Goal: Transaction & Acquisition: Purchase product/service

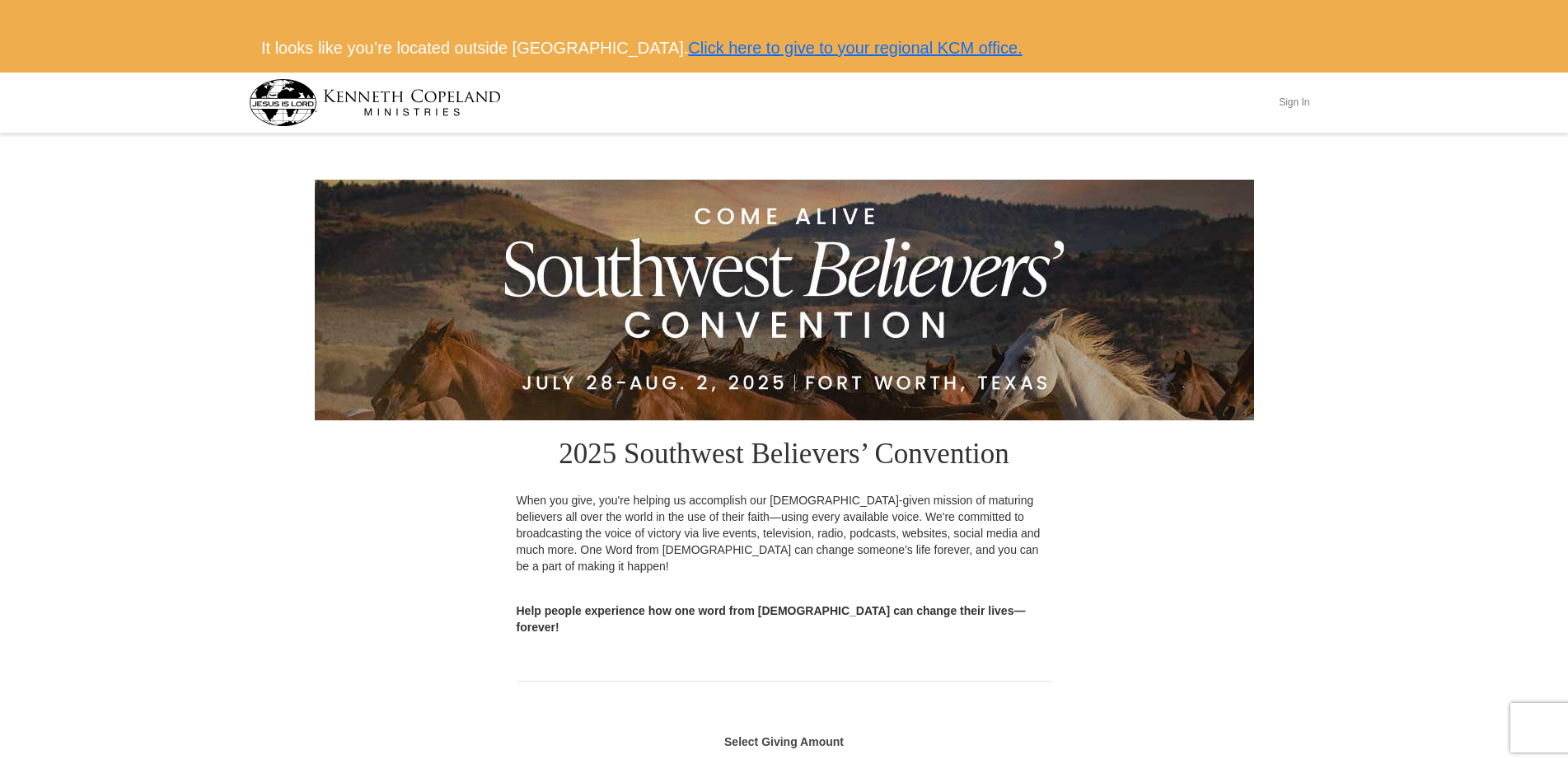
click at [1299, 96] on button "Sign In" at bounding box center [1294, 102] width 49 height 26
select select "ESSEX"
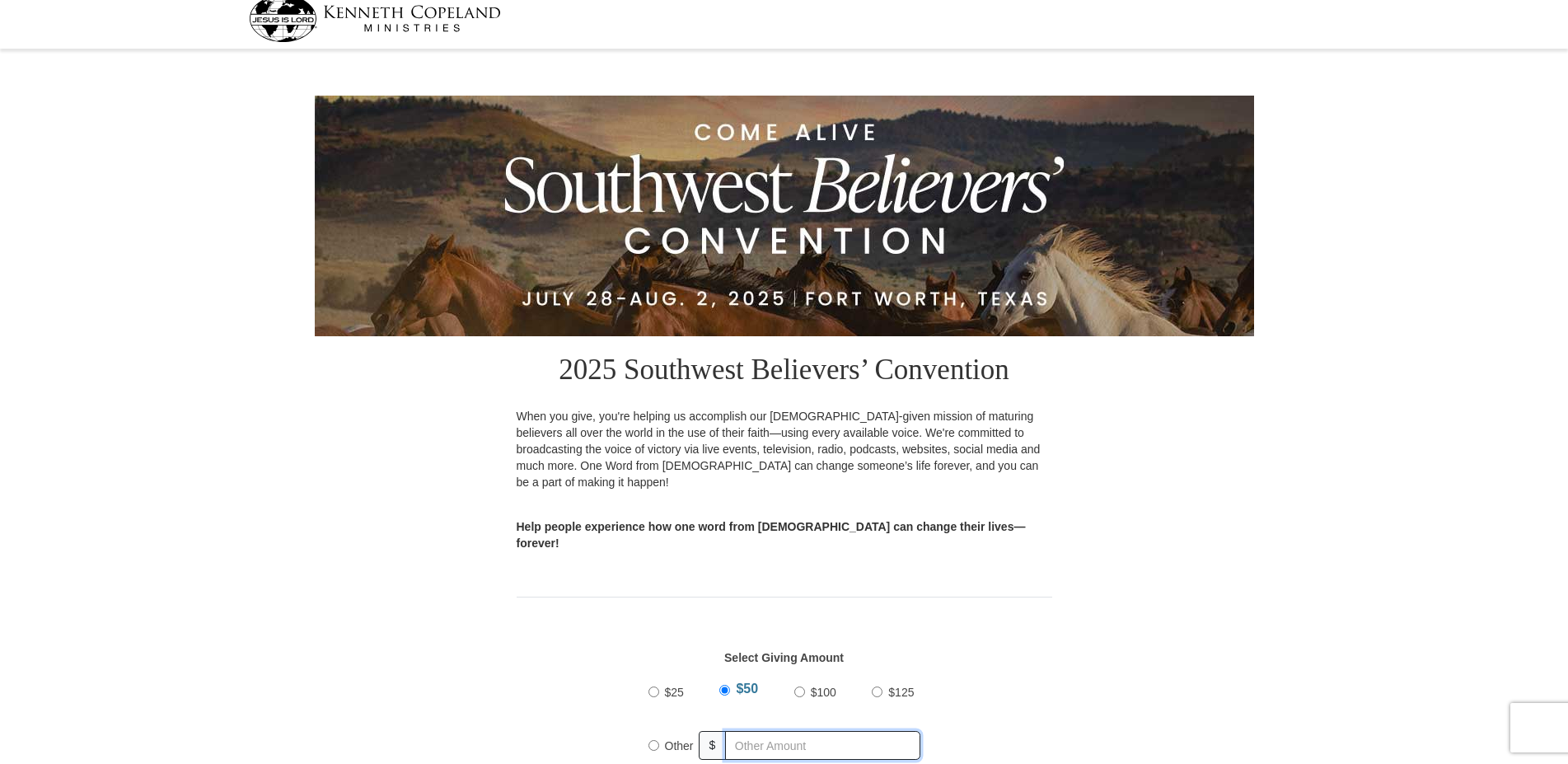
radio input "true"
click at [751, 731] on input "text" at bounding box center [826, 745] width 188 height 29
type input "2"
click at [1051, 714] on div "Select Giving Amount Amount must be a valid number The total gift cannot be les…" at bounding box center [784, 705] width 536 height 147
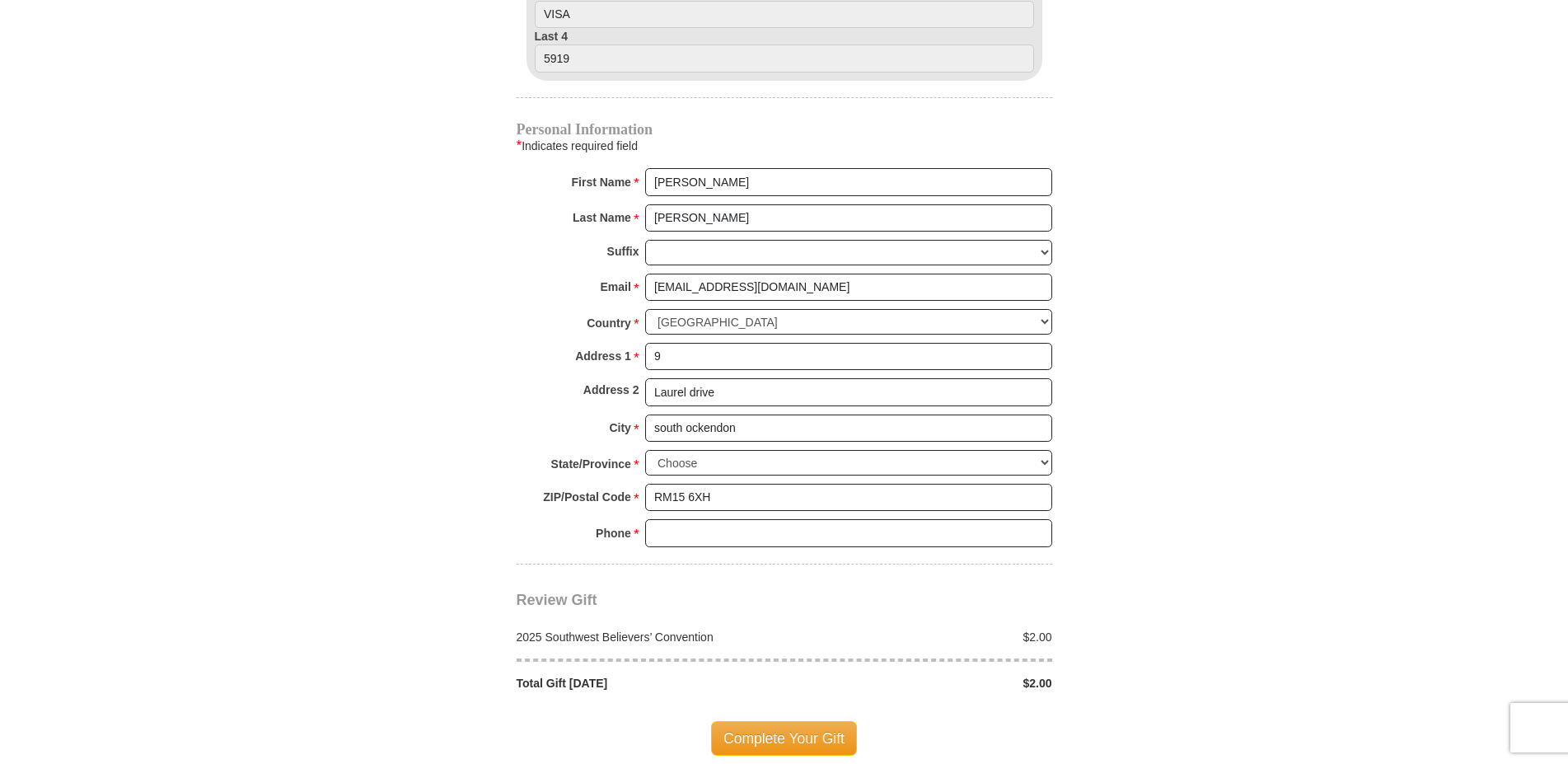
scroll to position [1428, 0]
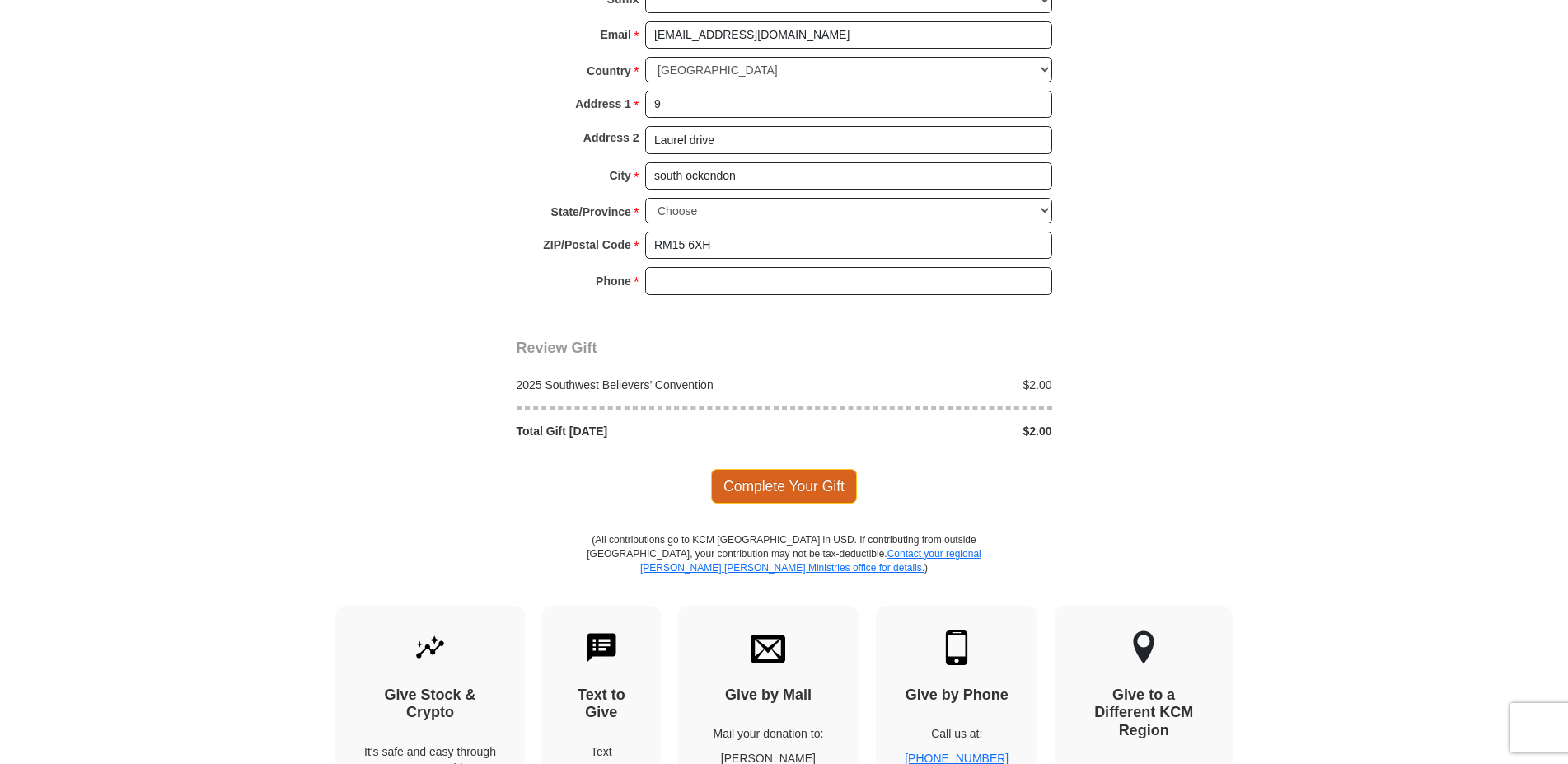
click at [785, 469] on span "Complete Your Gift" at bounding box center [783, 486] width 146 height 34
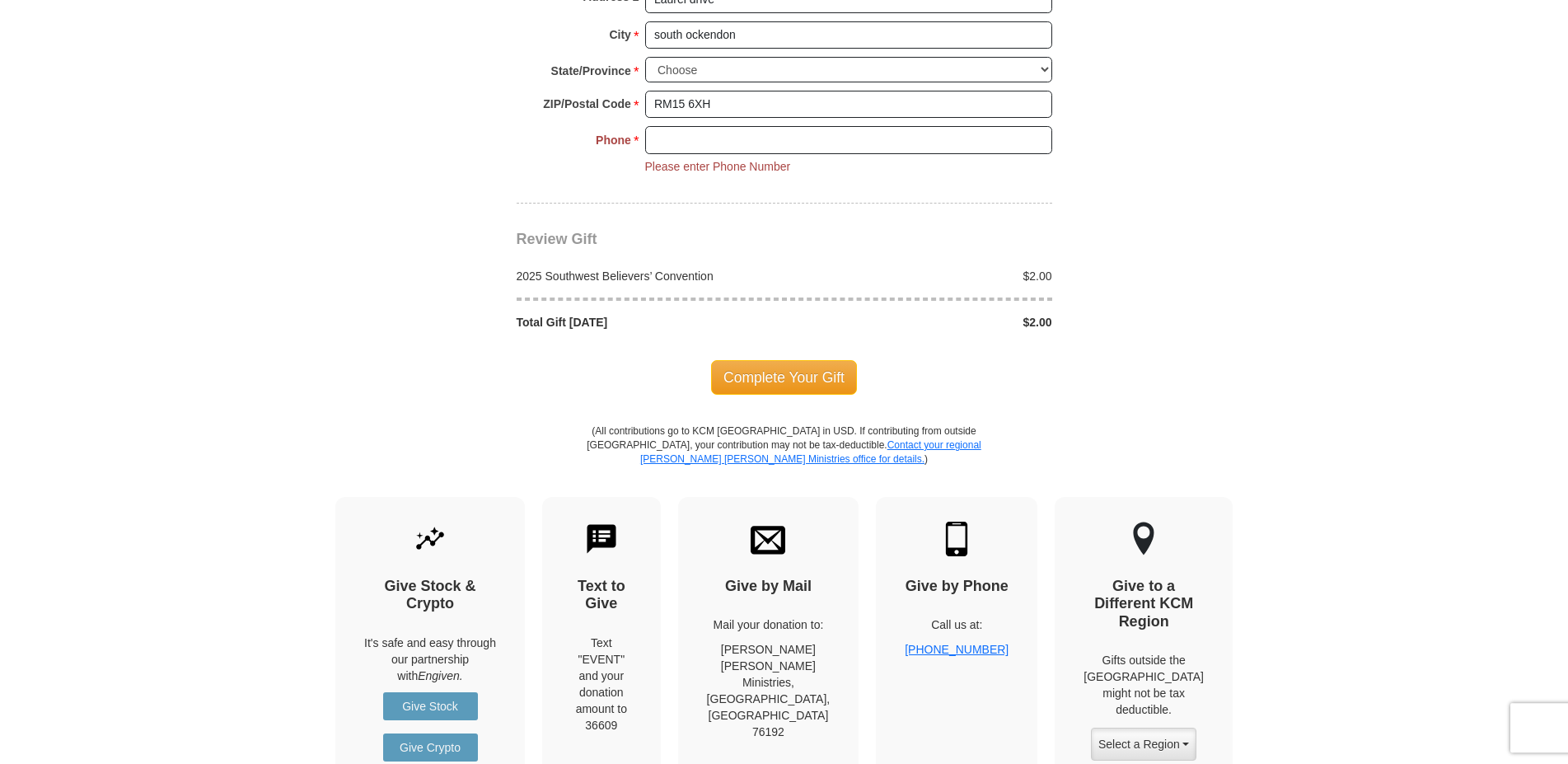
scroll to position [1372, 0]
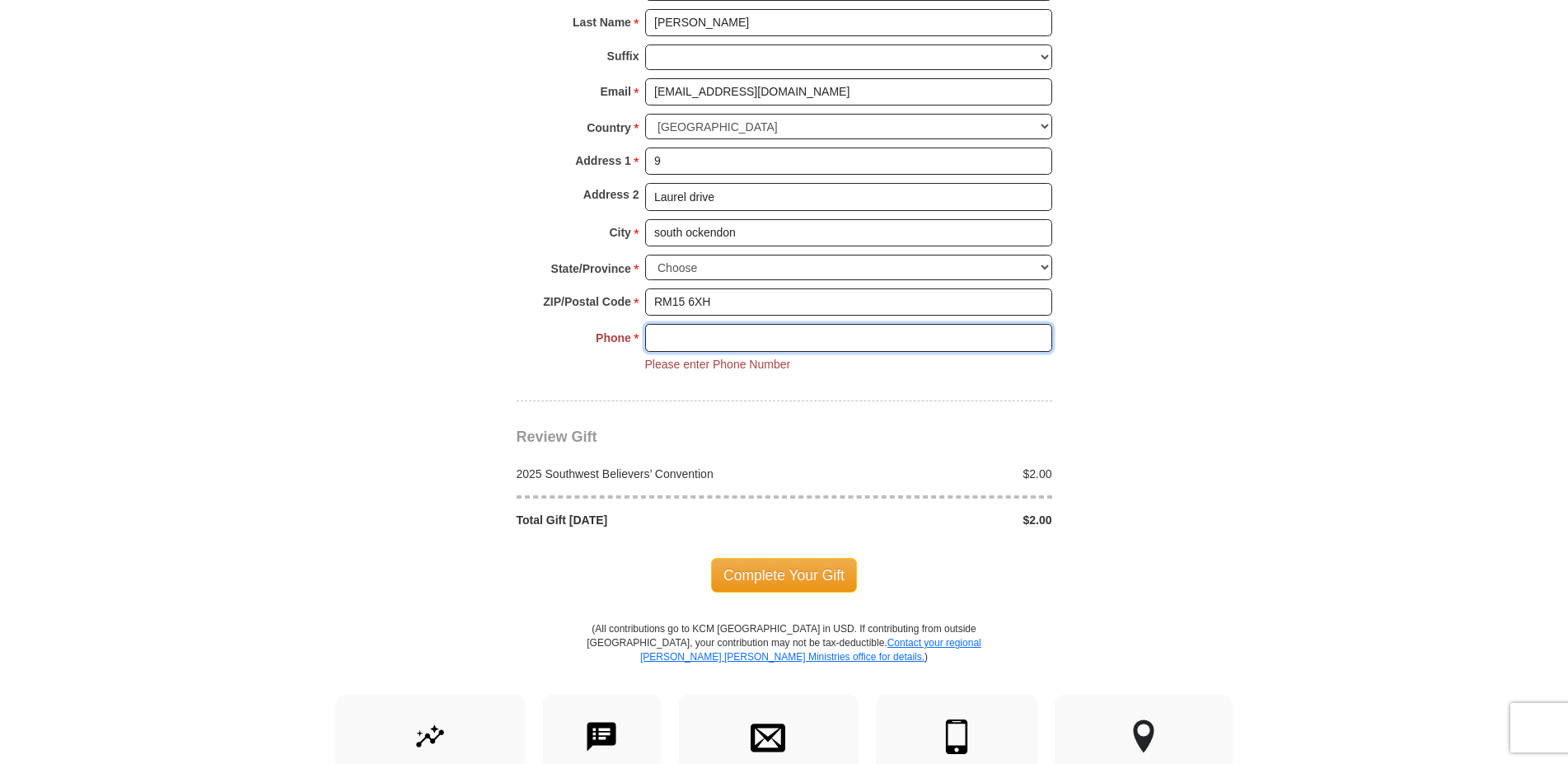
click at [720, 323] on input "Phone * *" at bounding box center [849, 337] width 407 height 28
type input "07902478023"
click at [789, 558] on span "Complete Your Gift" at bounding box center [783, 575] width 146 height 34
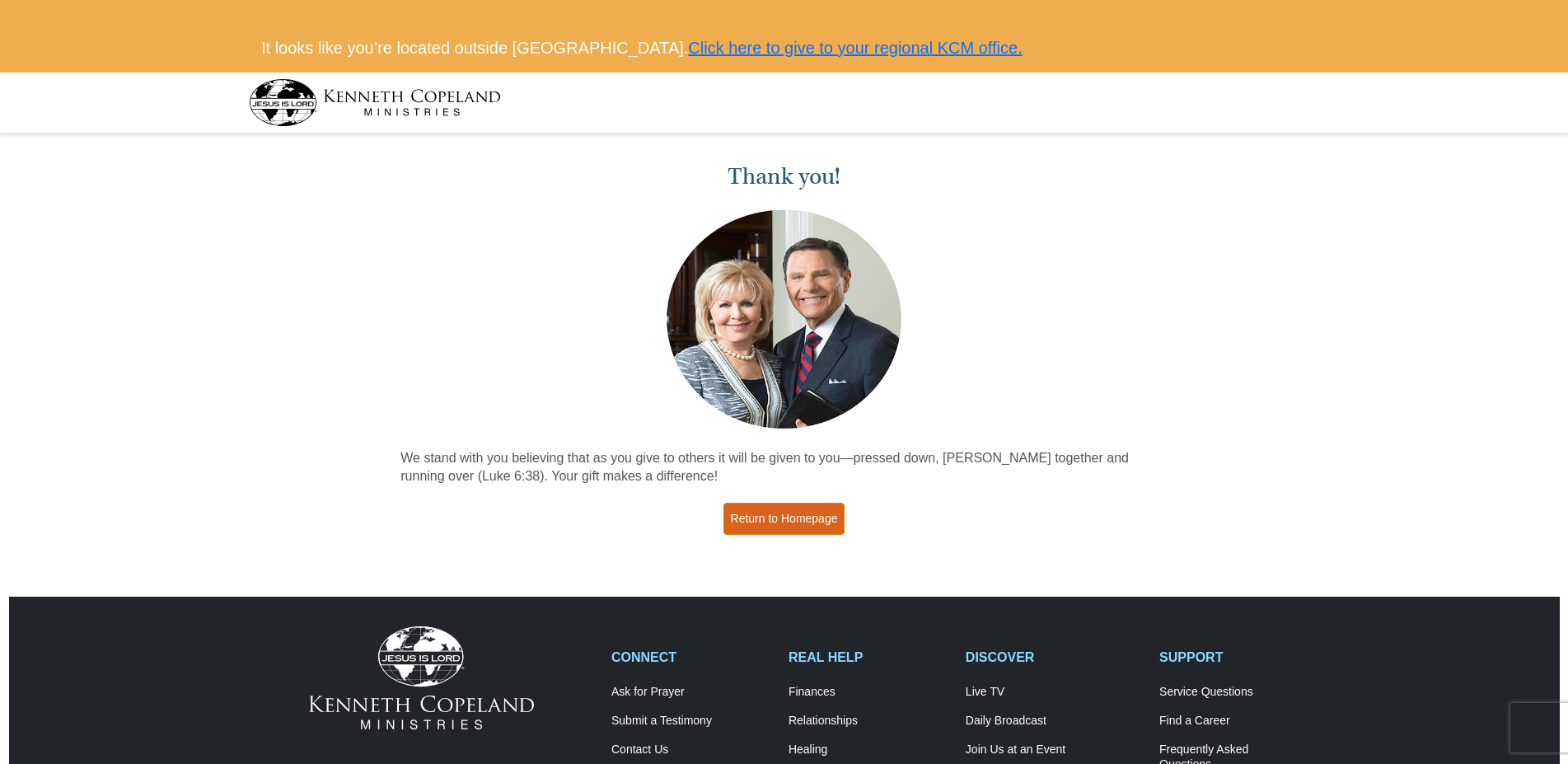
click at [778, 515] on link "Return to Homepage" at bounding box center [784, 519] width 122 height 32
